Goal: Find specific page/section: Find specific page/section

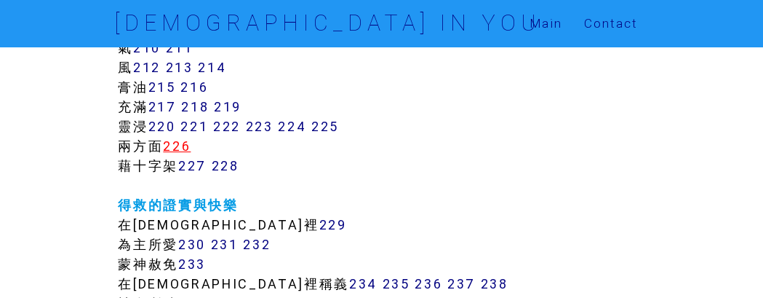
scroll to position [1546, 0]
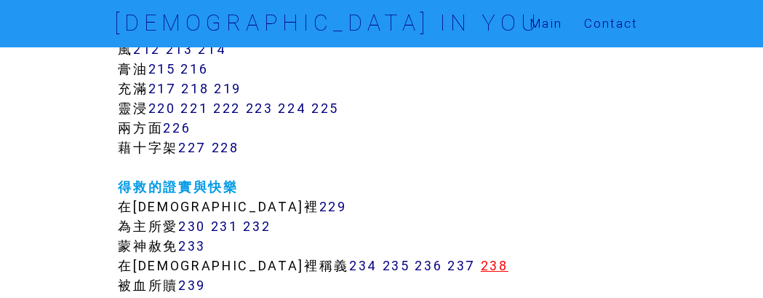
click at [481, 267] on link "238" at bounding box center [495, 265] width 28 height 17
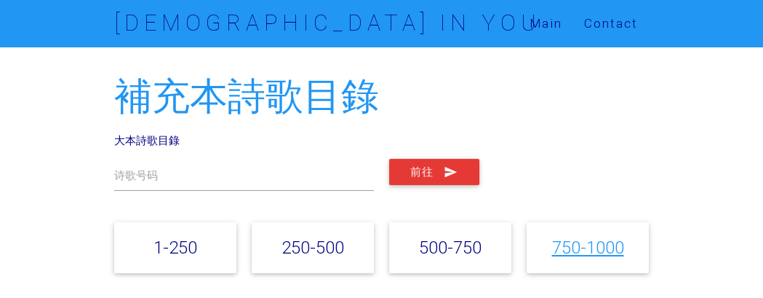
click at [584, 242] on link "750-1000" at bounding box center [588, 246] width 72 height 21
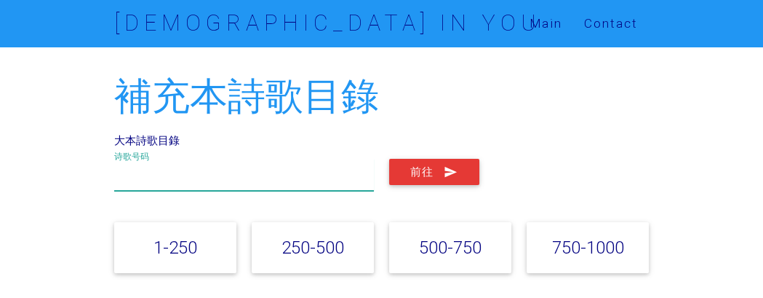
click at [186, 162] on input "text" at bounding box center [243, 175] width 259 height 33
type input "872"
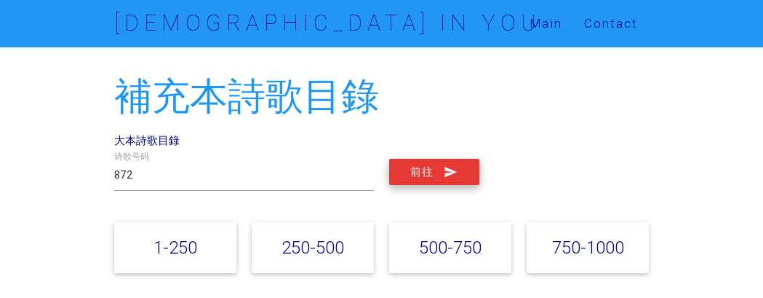
click at [416, 175] on button "前往" at bounding box center [434, 172] width 90 height 26
